Goal: Task Accomplishment & Management: Use online tool/utility

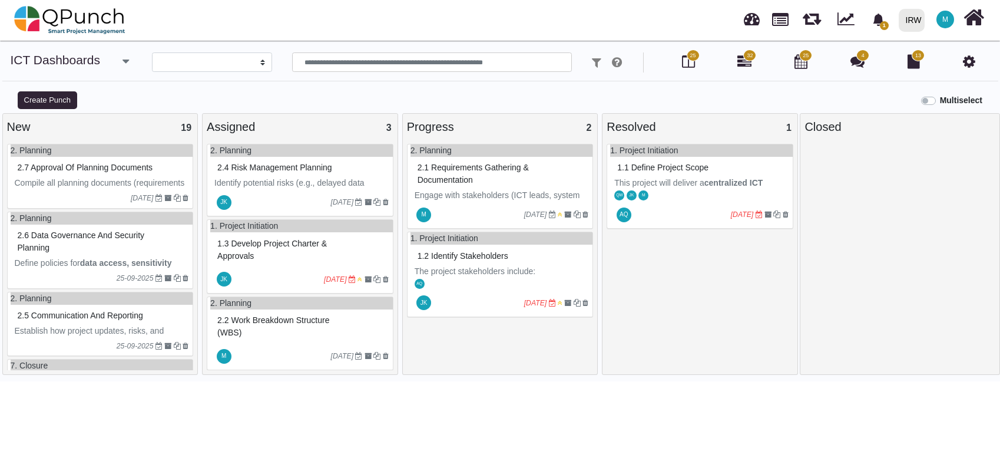
select select
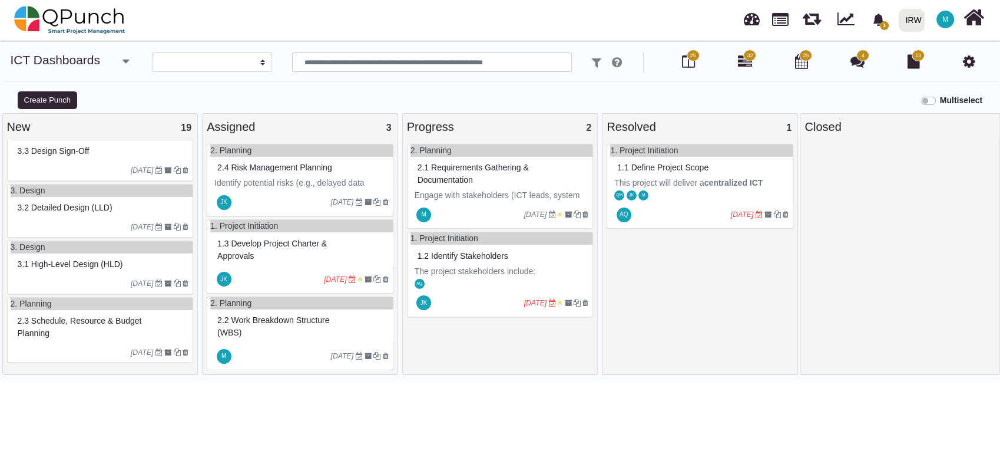
scroll to position [8, 0]
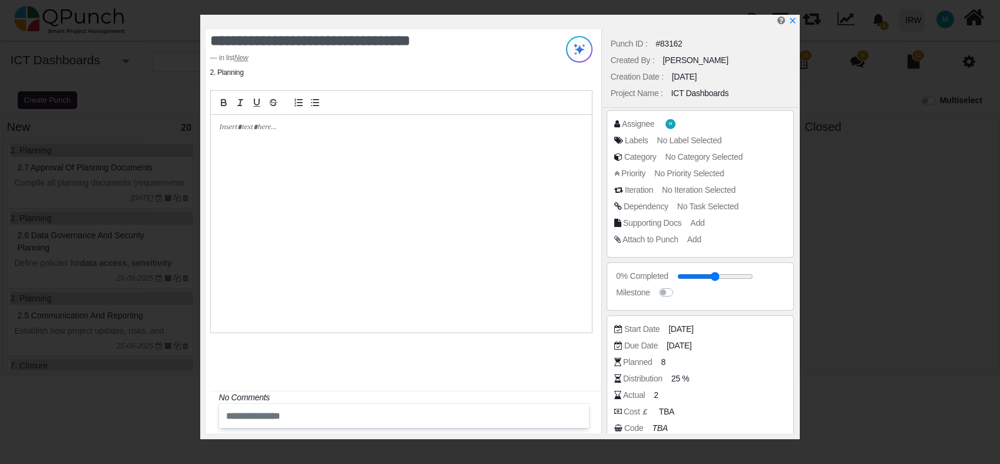
select select
drag, startPoint x: 793, startPoint y: 20, endPoint x: 774, endPoint y: 24, distance: 19.9
click at [793, 20] on icon "x" at bounding box center [793, 21] width 5 height 5
type input "**"
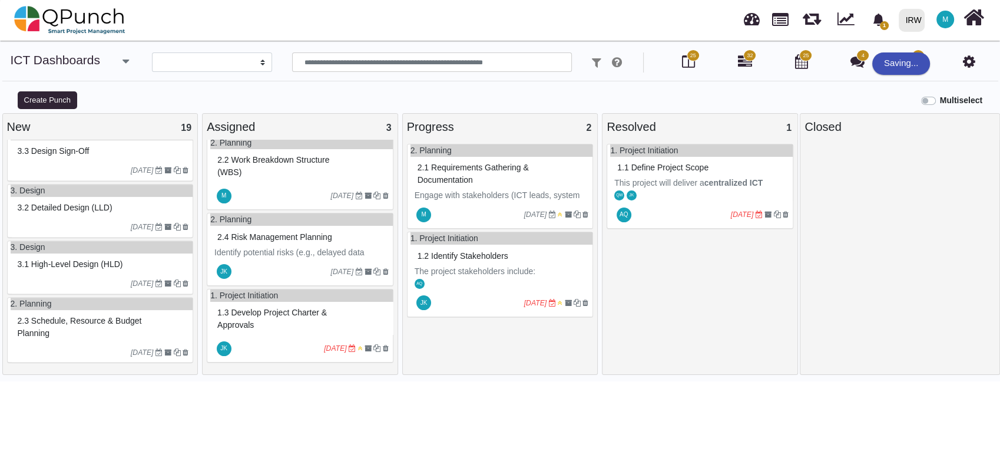
scroll to position [8, 0]
click at [273, 158] on span "2.2 Work breakdown structure (WBS)" at bounding box center [273, 165] width 112 height 22
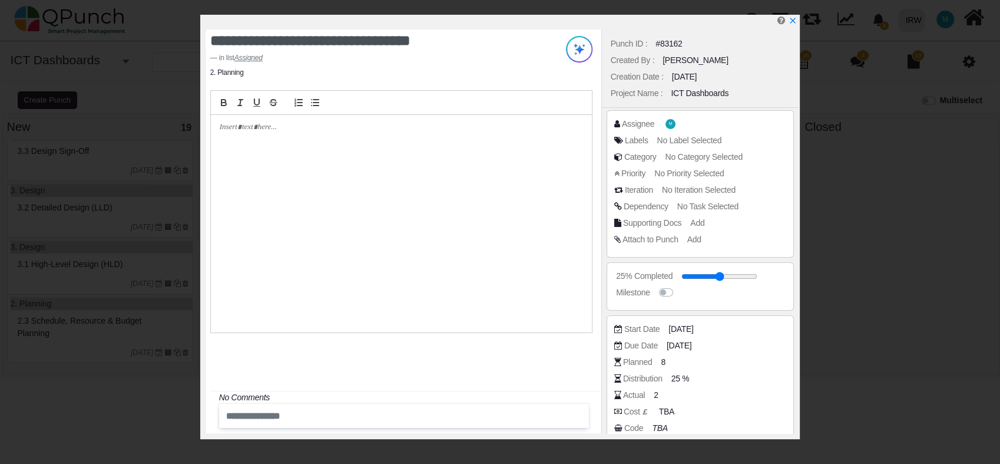
click at [295, 139] on div at bounding box center [401, 223] width 381 height 217
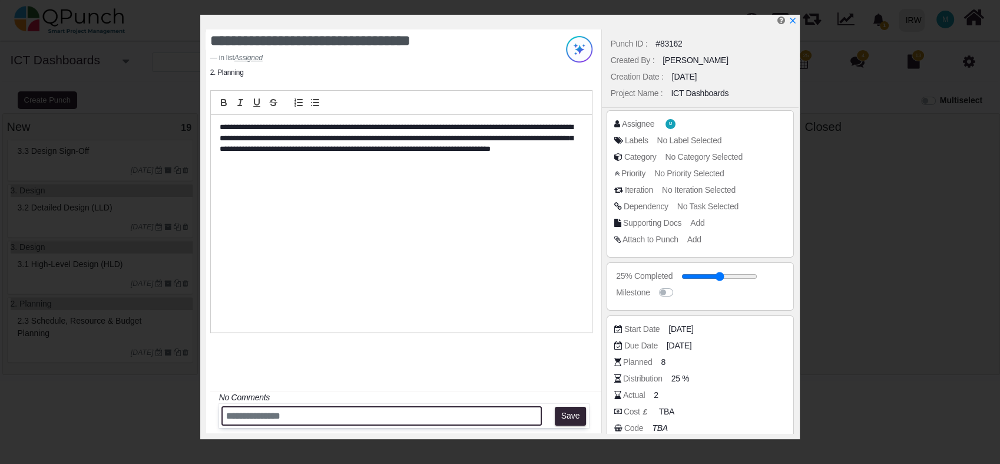
click at [316, 414] on input "text" at bounding box center [382, 415] width 320 height 19
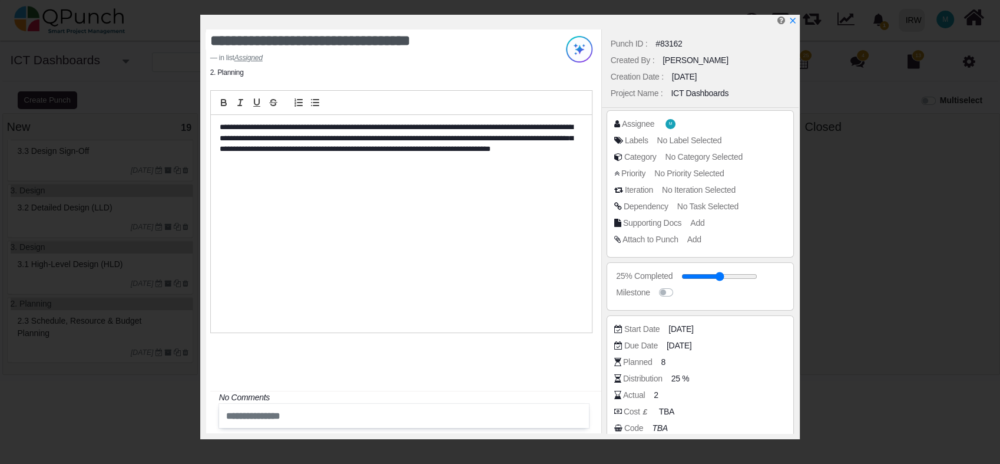
click at [394, 280] on div "**********" at bounding box center [401, 223] width 381 height 217
click at [796, 23] on icon "x" at bounding box center [792, 20] width 9 height 9
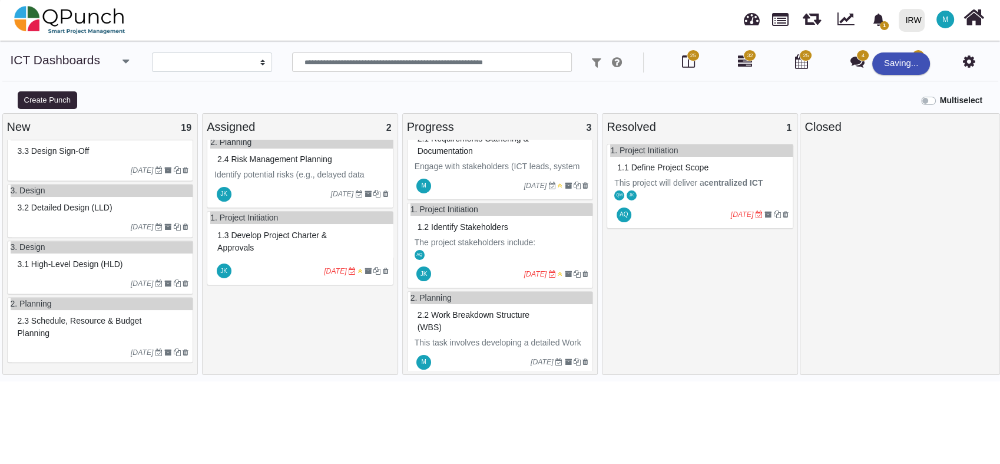
scroll to position [42, 0]
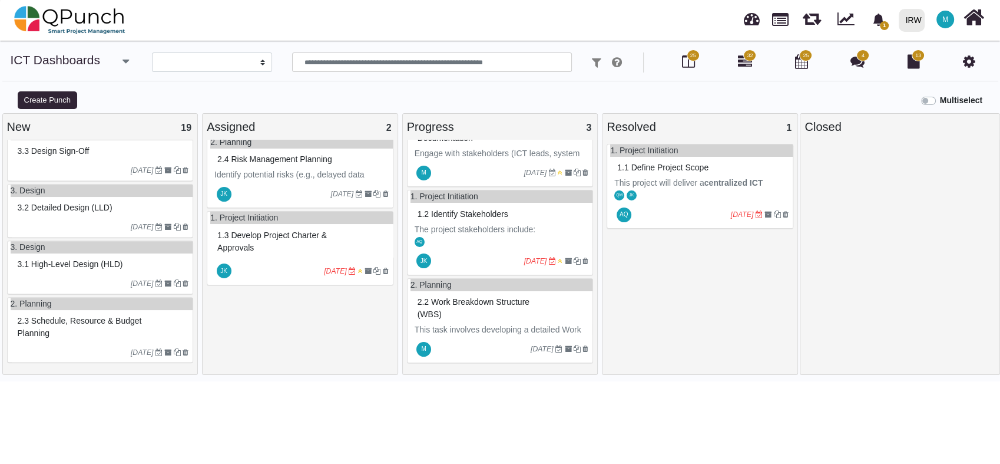
click at [490, 326] on p "This task involves developing a detailed Work Breakdown Structure (WBS) for the…" at bounding box center [502, 372] width 174 height 99
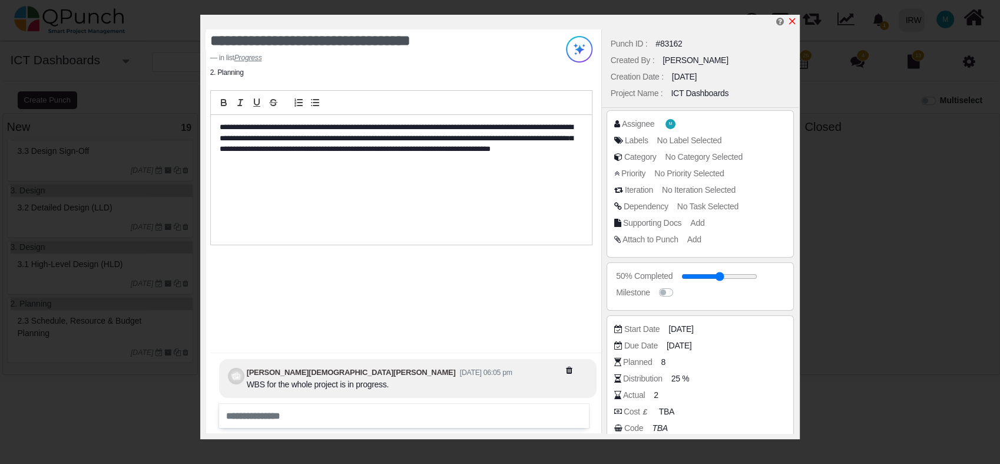
click at [794, 19] on icon "x" at bounding box center [792, 20] width 9 height 9
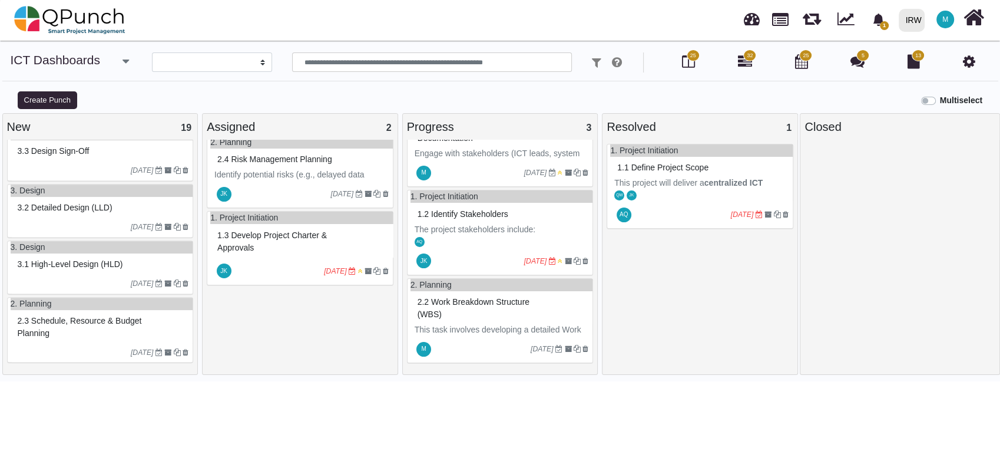
click at [471, 303] on span "2.2 Work breakdown structure (WBS)" at bounding box center [474, 308] width 112 height 22
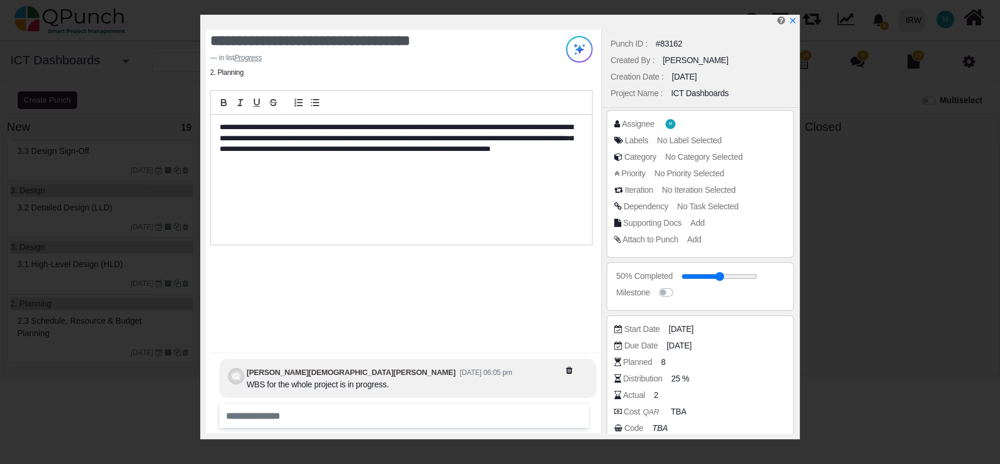
click at [273, 140] on p "**********" at bounding box center [398, 144] width 357 height 44
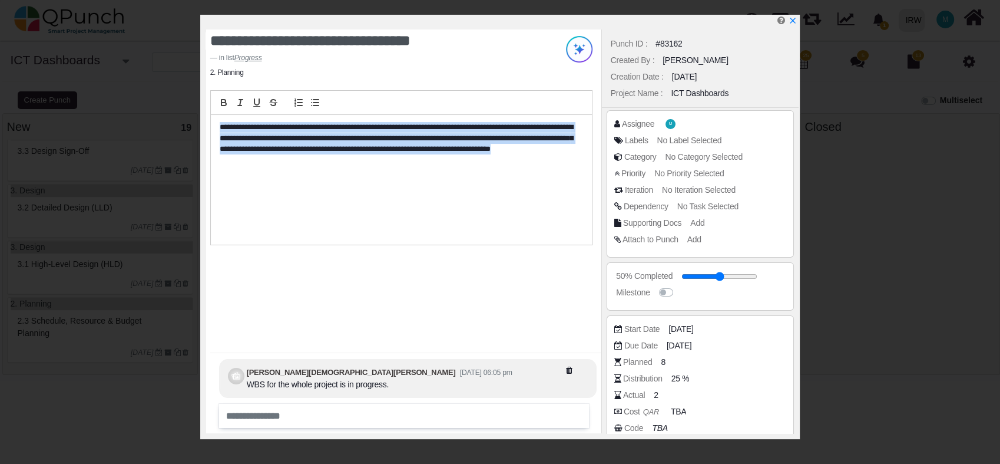
click at [273, 140] on p "**********" at bounding box center [398, 144] width 357 height 44
copy p "**********"
click at [792, 21] on icon "x" at bounding box center [792, 21] width 6 height 6
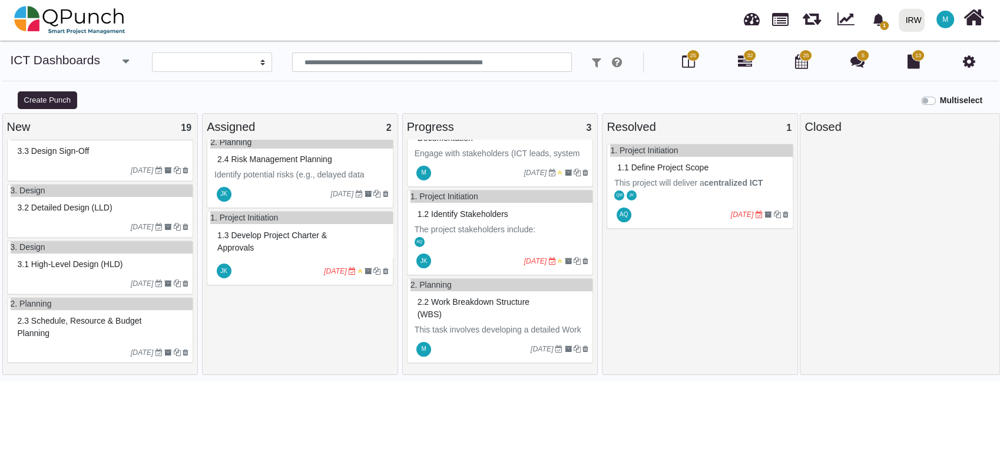
click at [746, 55] on span "32" at bounding box center [749, 55] width 13 height 12
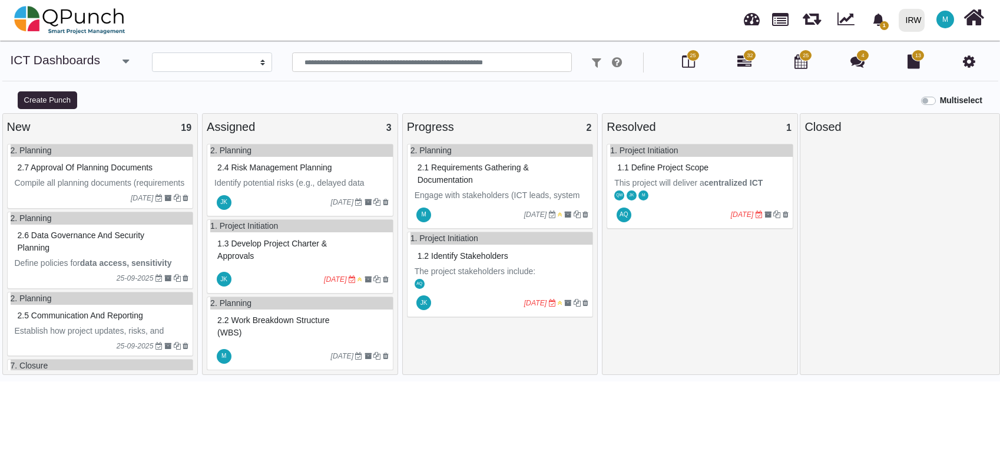
select select
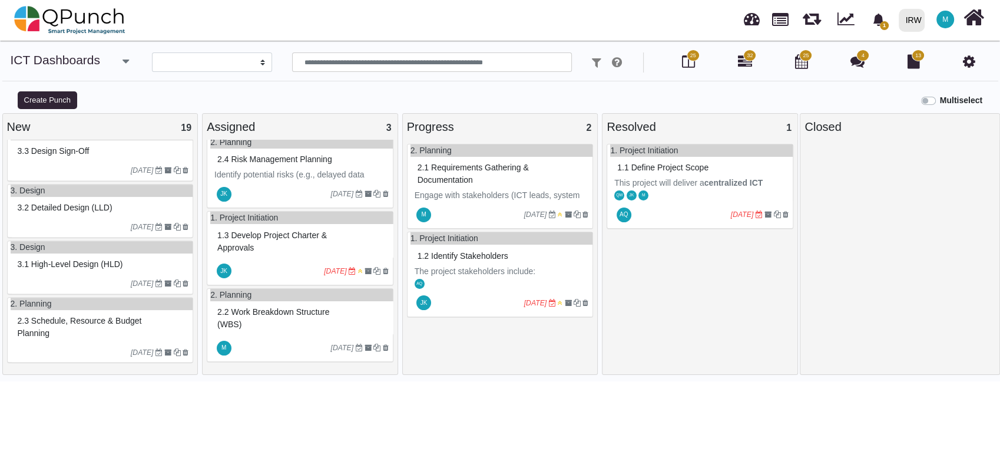
click at [706, 189] on div "QM JK M" at bounding box center [701, 195] width 183 height 12
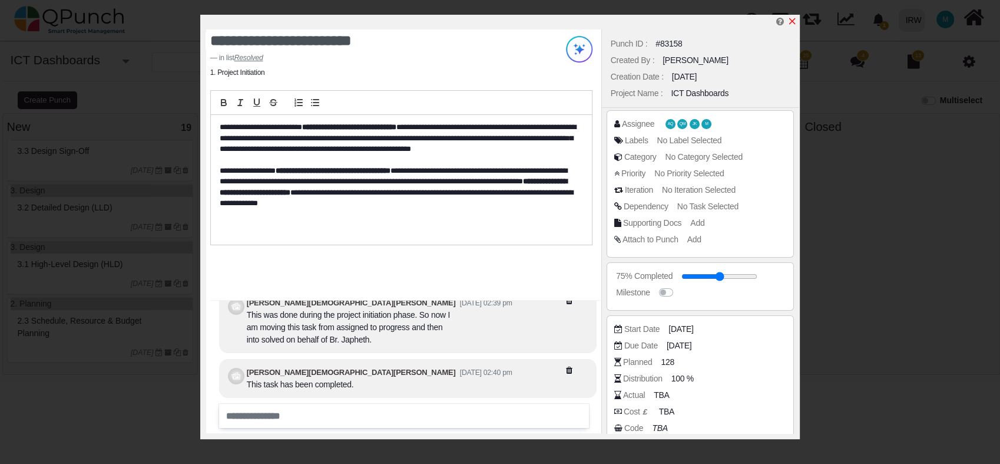
click at [792, 22] on icon "x" at bounding box center [792, 21] width 6 height 6
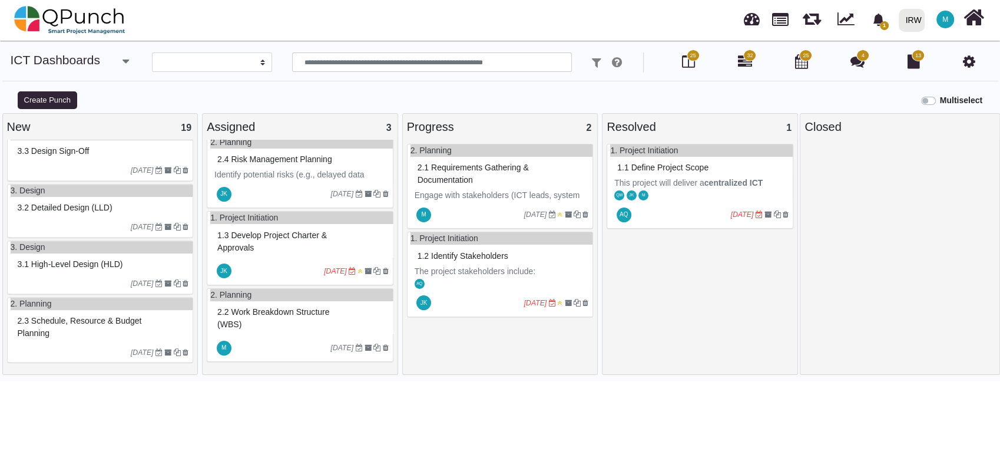
click at [273, 328] on div "2.2 Work breakdown structure (WBS)" at bounding box center [301, 318] width 174 height 31
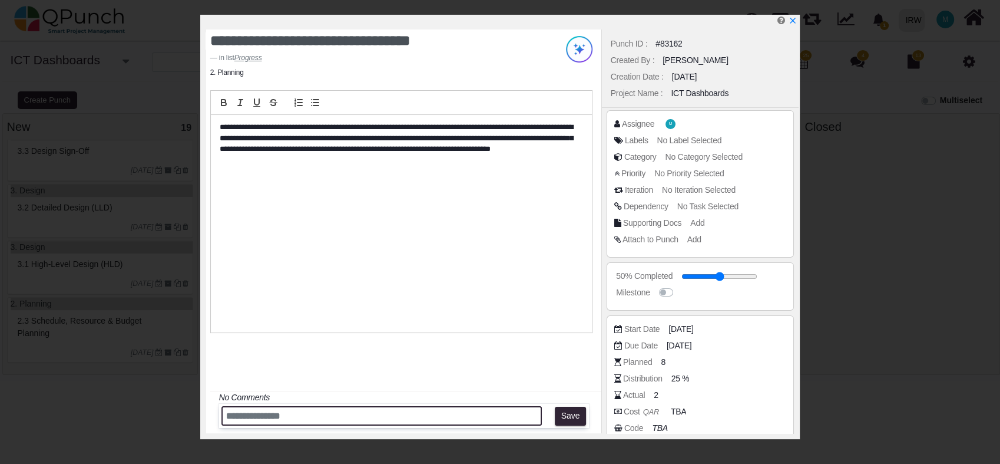
click at [327, 415] on input "text" at bounding box center [382, 415] width 320 height 19
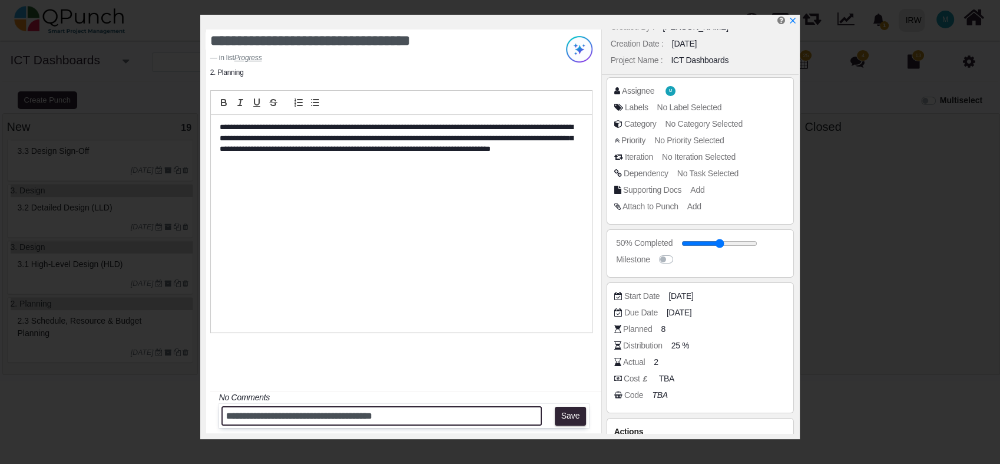
scroll to position [78, 0]
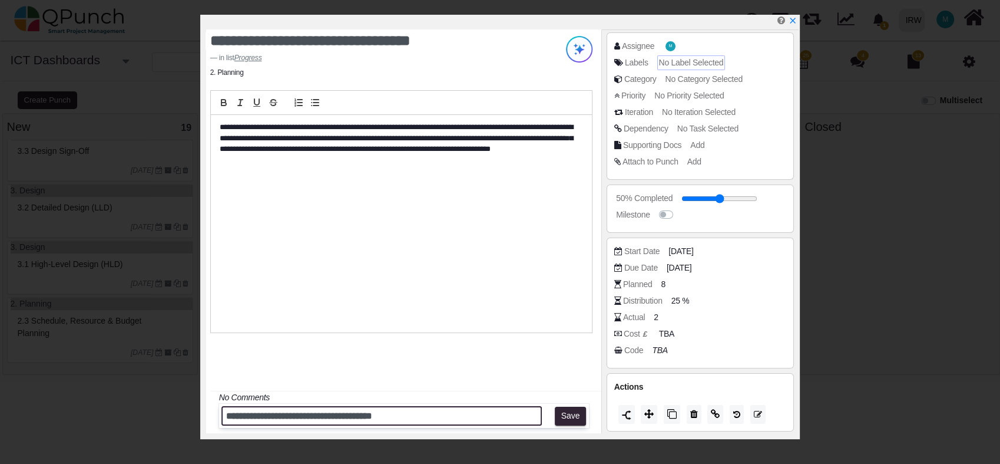
type input "**********"
click at [704, 64] on span "No Label Selected" at bounding box center [691, 62] width 65 height 9
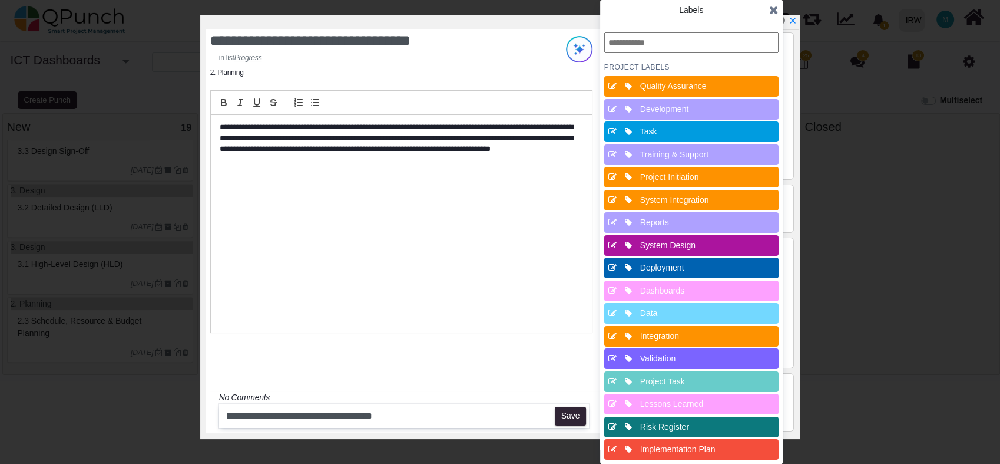
click at [771, 11] on icon at bounding box center [773, 10] width 9 height 12
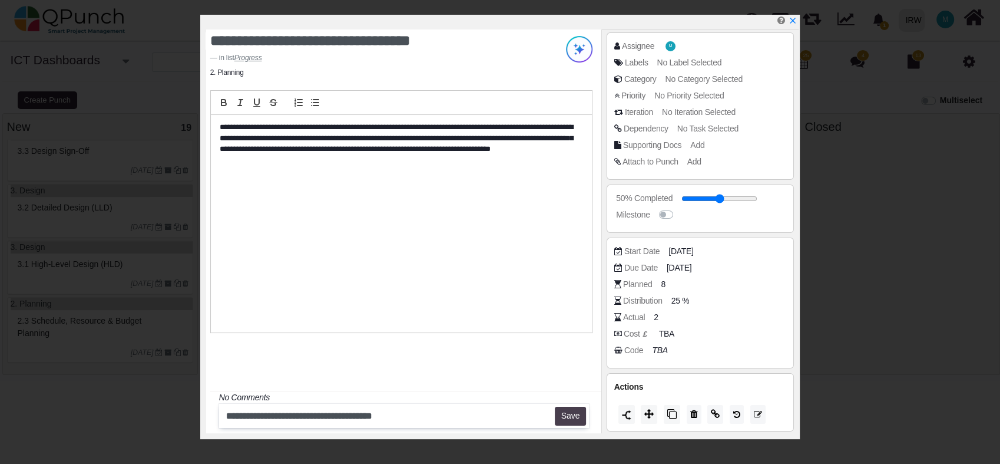
click at [576, 419] on button "Save" at bounding box center [570, 416] width 31 height 19
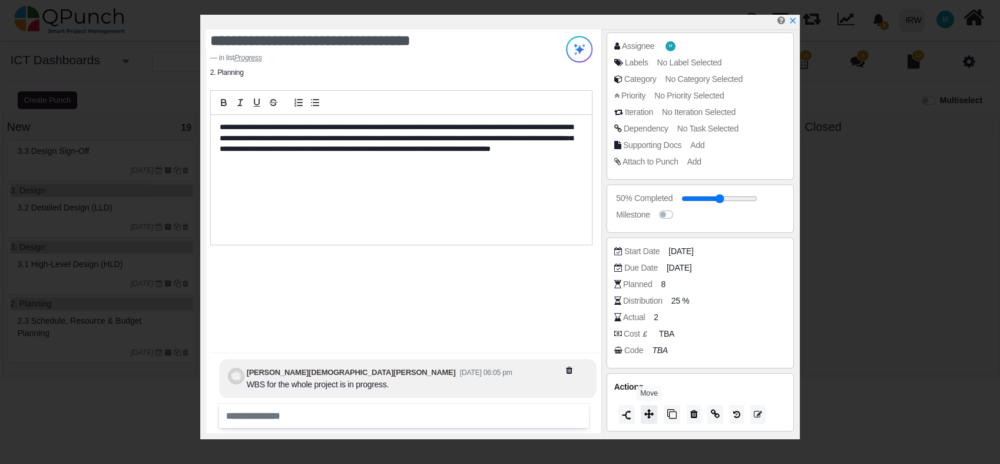
click at [648, 417] on icon at bounding box center [649, 413] width 9 height 9
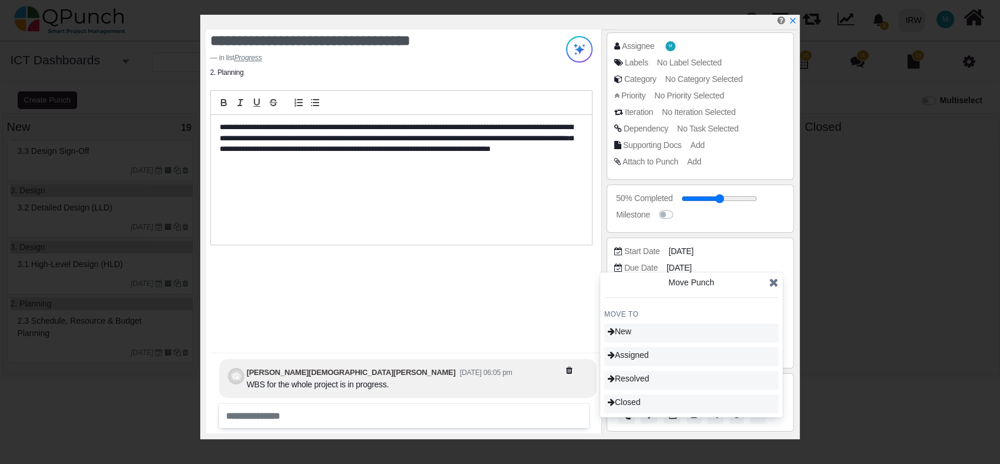
click at [773, 283] on icon at bounding box center [773, 282] width 9 height 12
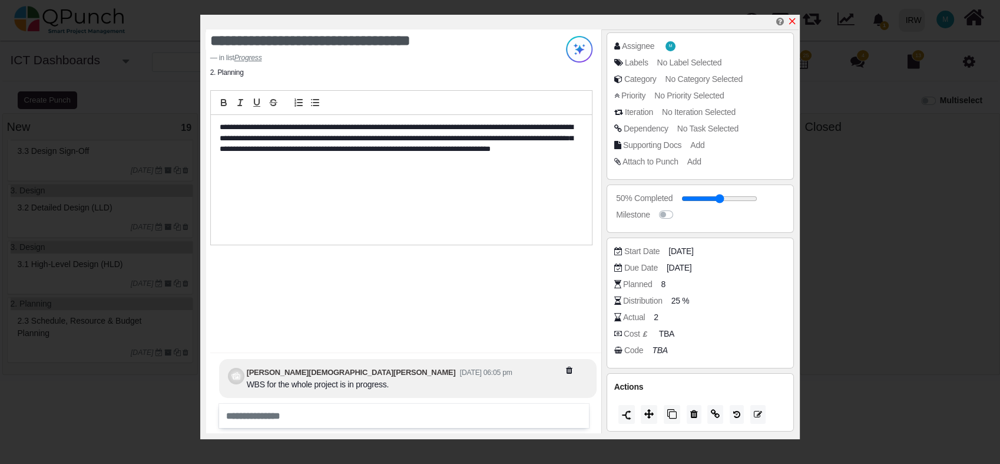
click at [792, 21] on icon "x" at bounding box center [792, 21] width 6 height 6
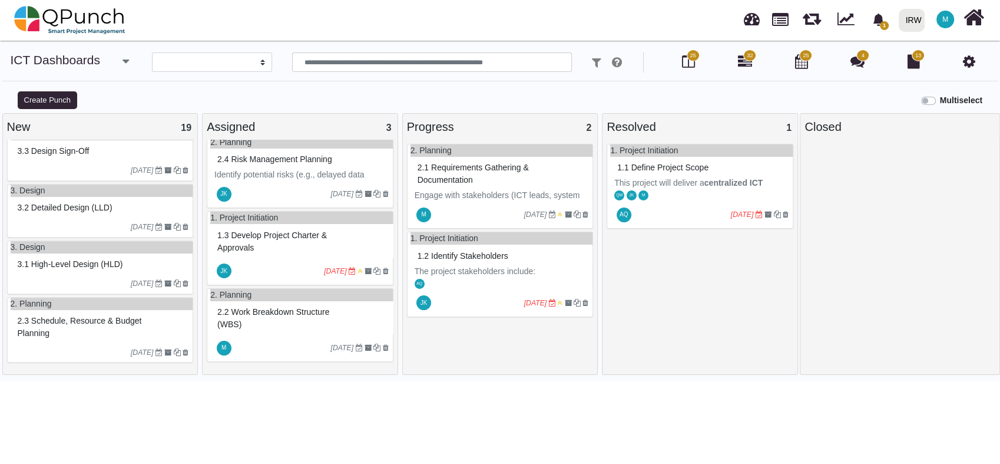
click at [292, 326] on div "2.2 Work breakdown structure (WBS)" at bounding box center [301, 318] width 174 height 31
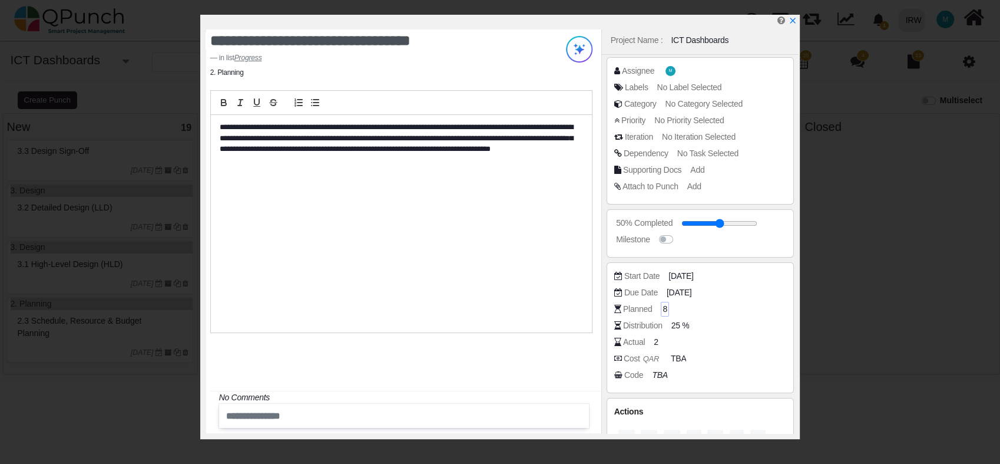
scroll to position [78, 0]
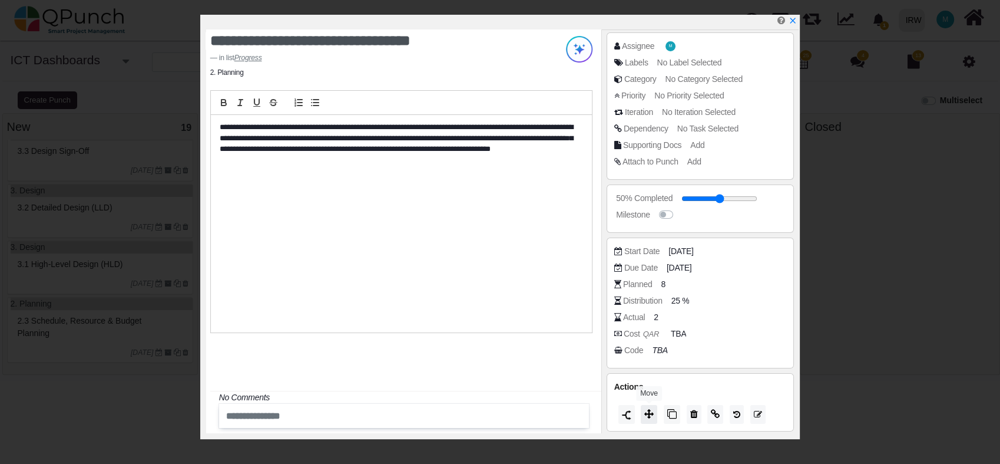
click at [651, 415] on icon at bounding box center [649, 413] width 9 height 9
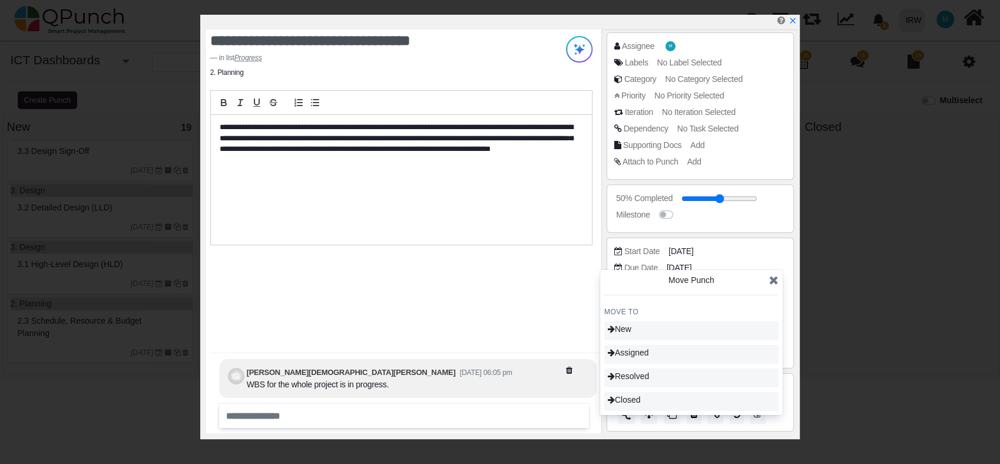
click at [776, 279] on icon at bounding box center [773, 280] width 9 height 12
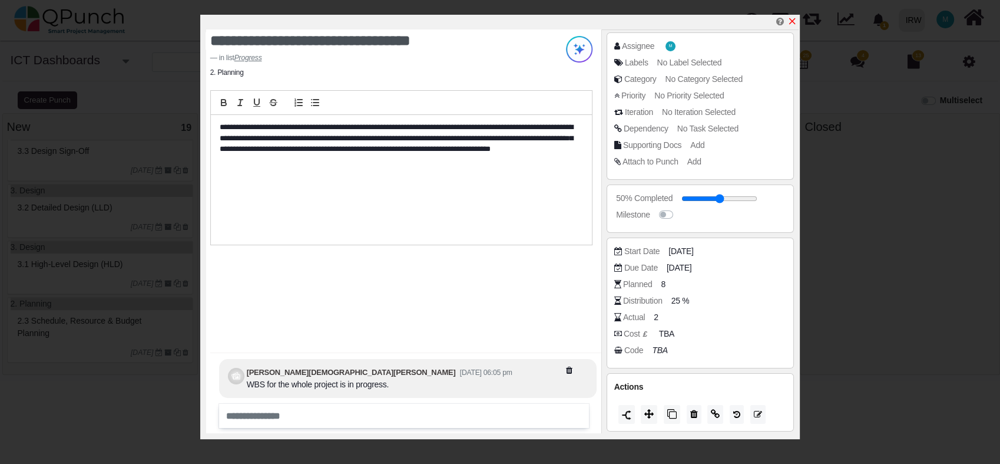
click at [795, 19] on icon "x" at bounding box center [792, 20] width 9 height 9
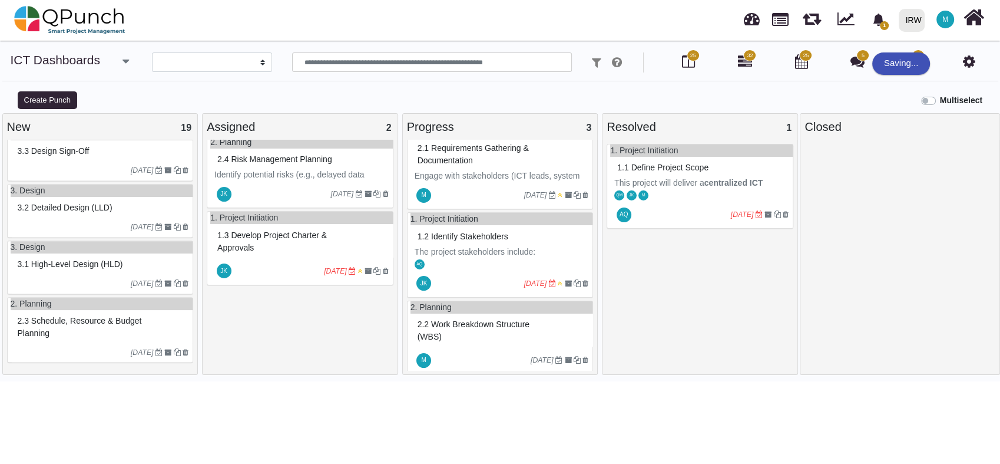
scroll to position [30, 0]
